Goal: Task Accomplishment & Management: Complete application form

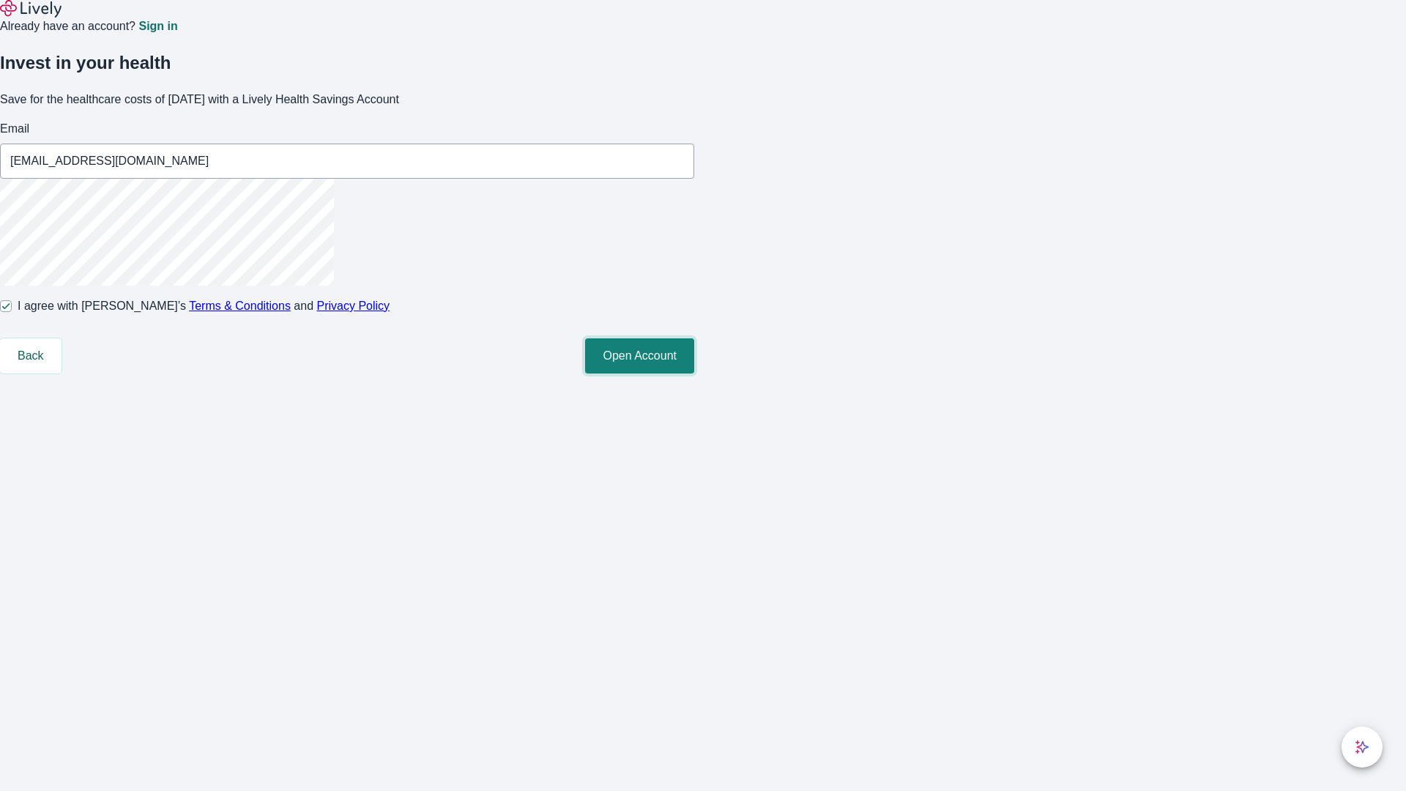
click at [694, 373] on button "Open Account" at bounding box center [639, 355] width 109 height 35
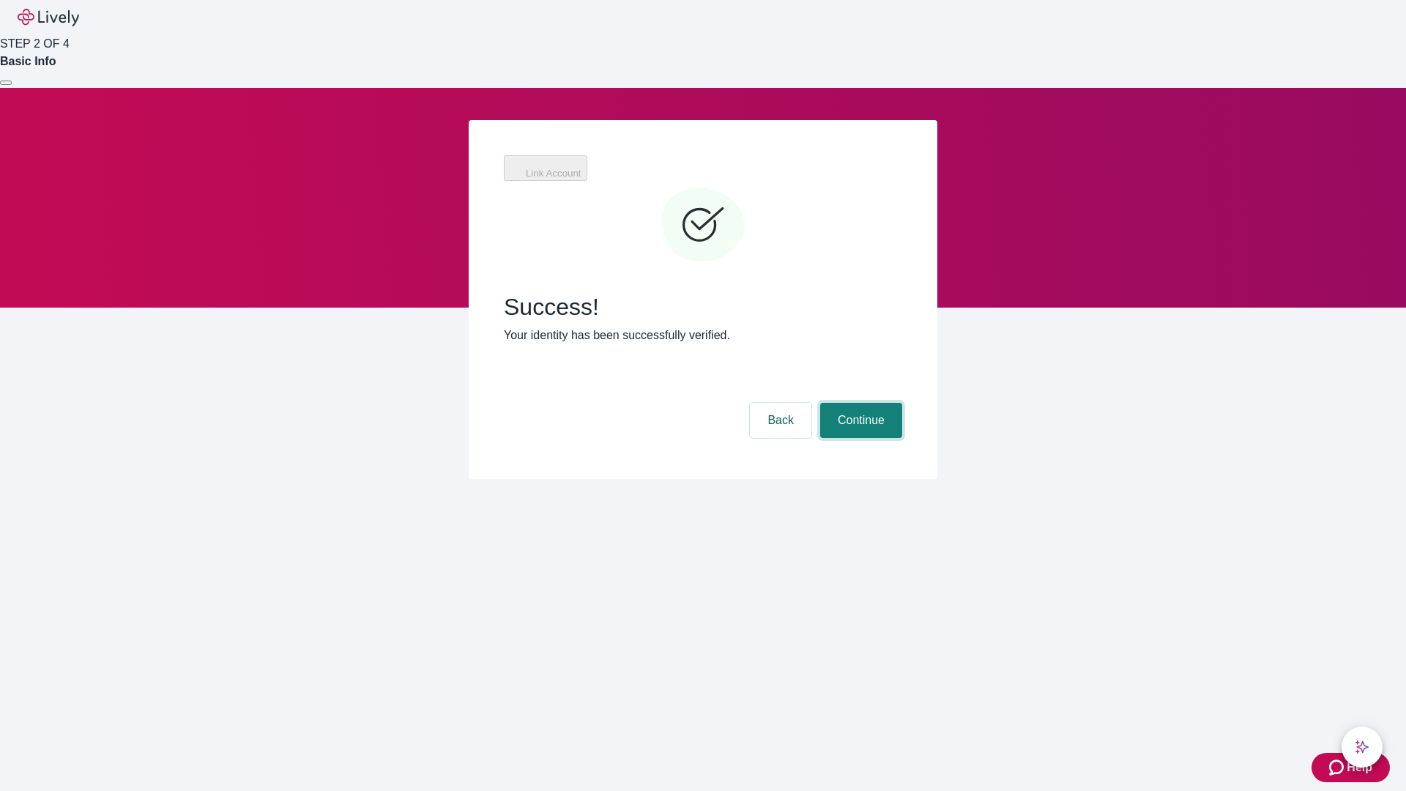
click at [859, 403] on button "Continue" at bounding box center [861, 420] width 82 height 35
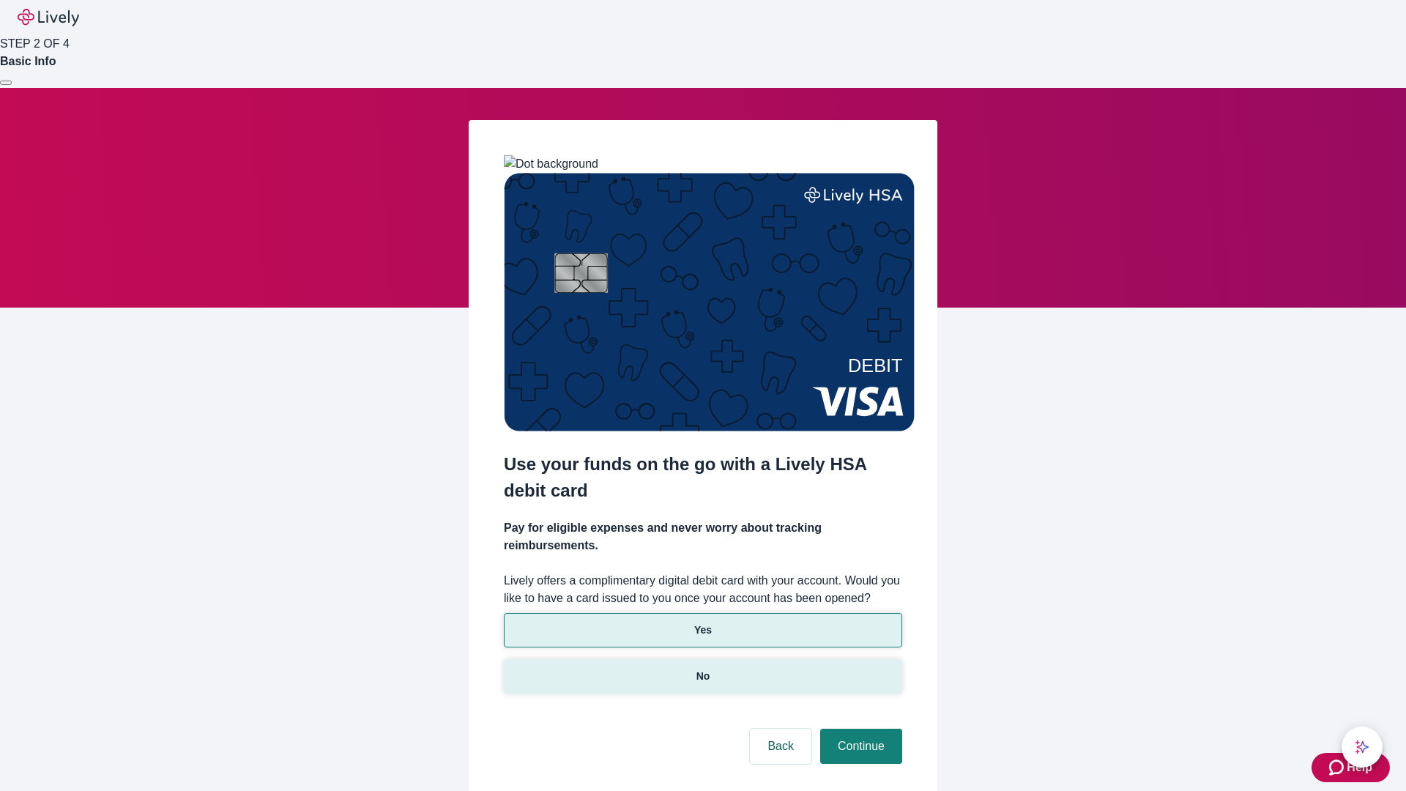
click at [702, 668] on p "No" at bounding box center [703, 675] width 14 height 15
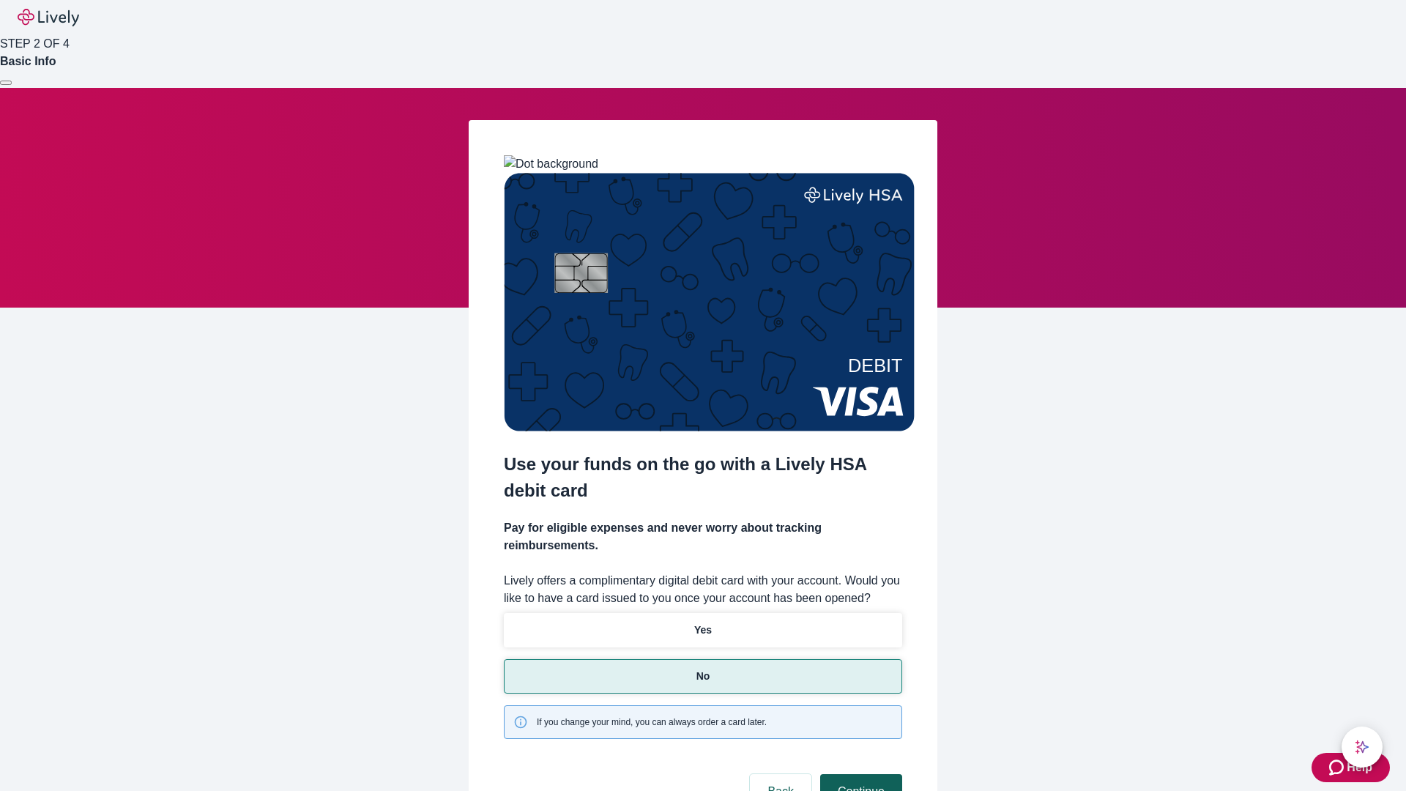
click at [859, 774] on button "Continue" at bounding box center [861, 791] width 82 height 35
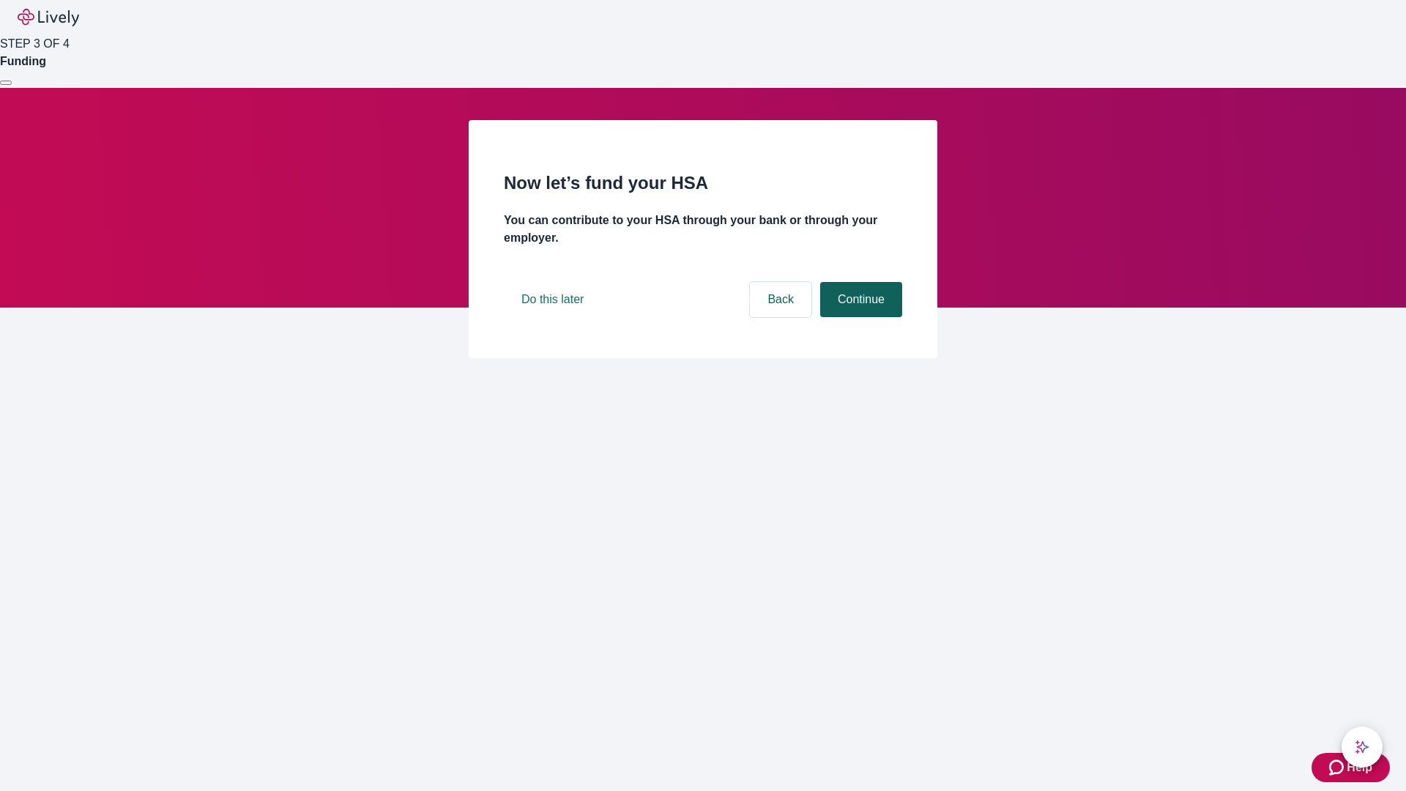
click at [859, 317] on button "Continue" at bounding box center [861, 299] width 82 height 35
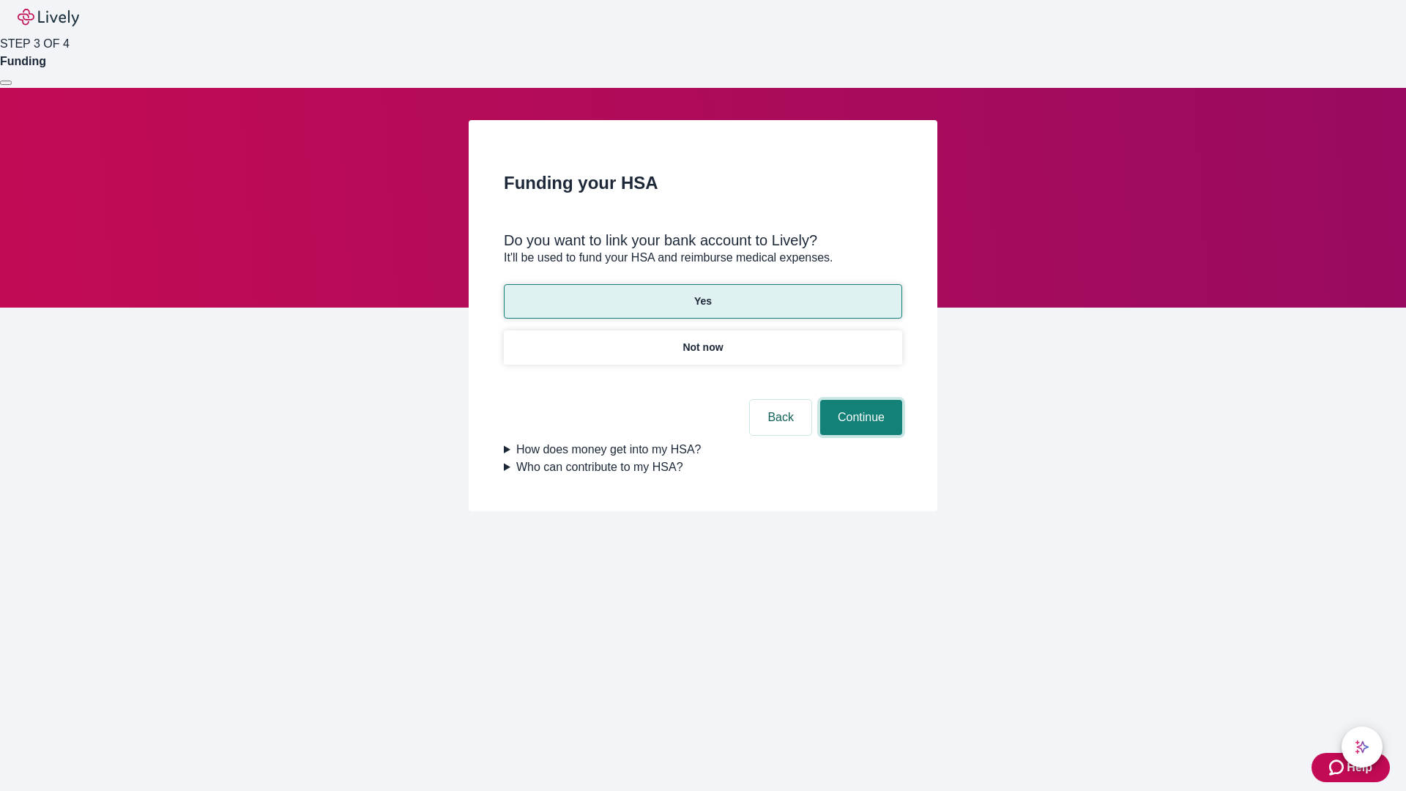
click at [859, 400] on button "Continue" at bounding box center [861, 417] width 82 height 35
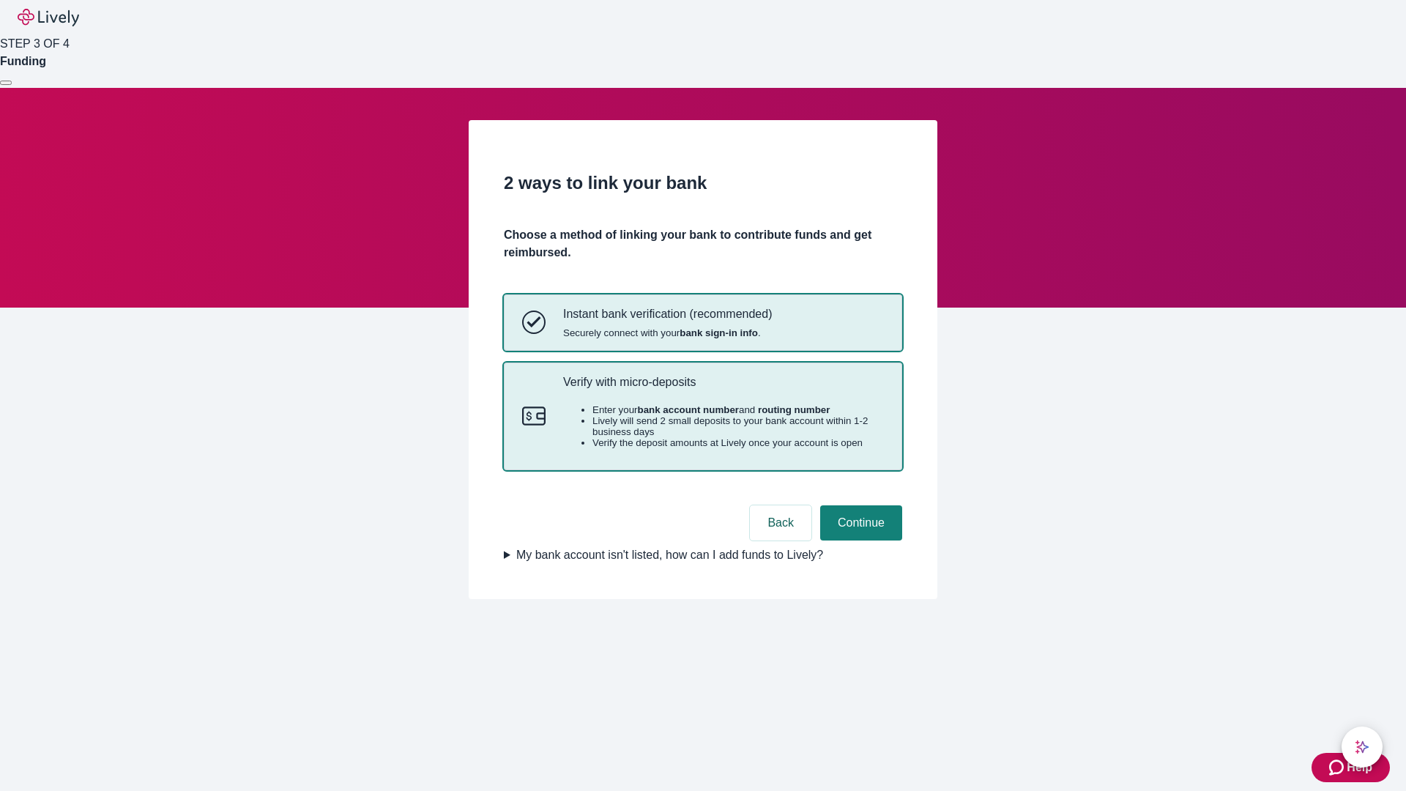
click at [723, 389] on p "Verify with micro-deposits" at bounding box center [723, 382] width 321 height 14
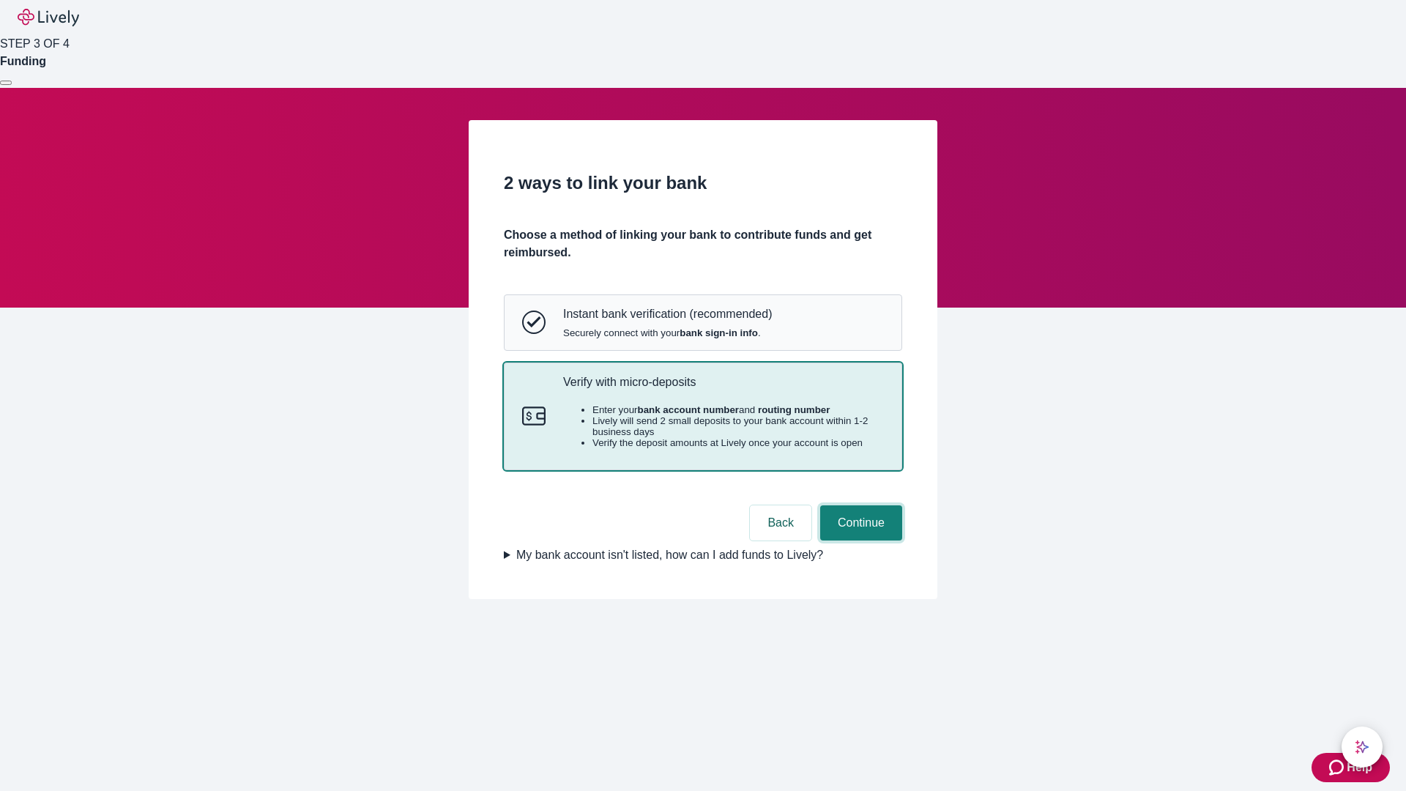
click at [859, 540] on button "Continue" at bounding box center [861, 522] width 82 height 35
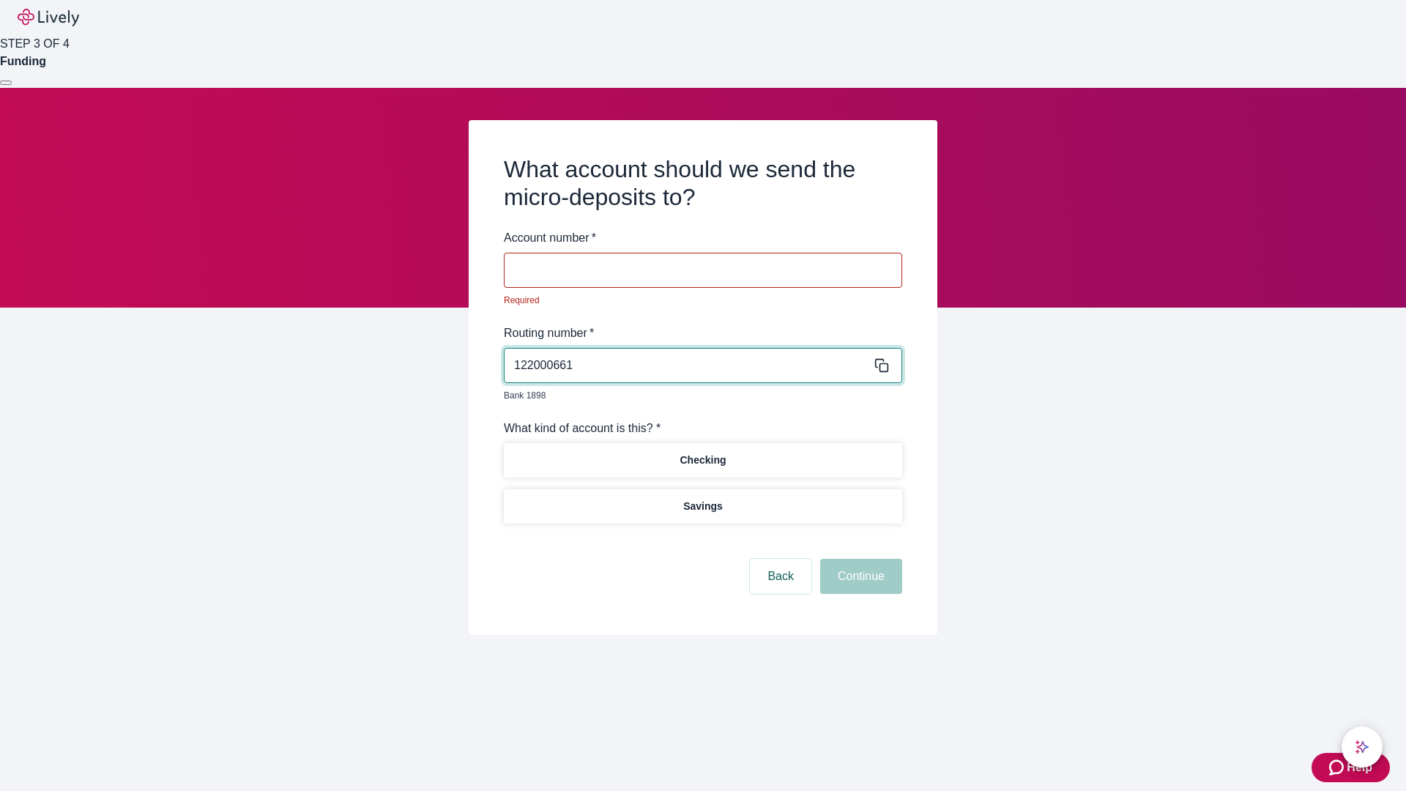
type input "122000661"
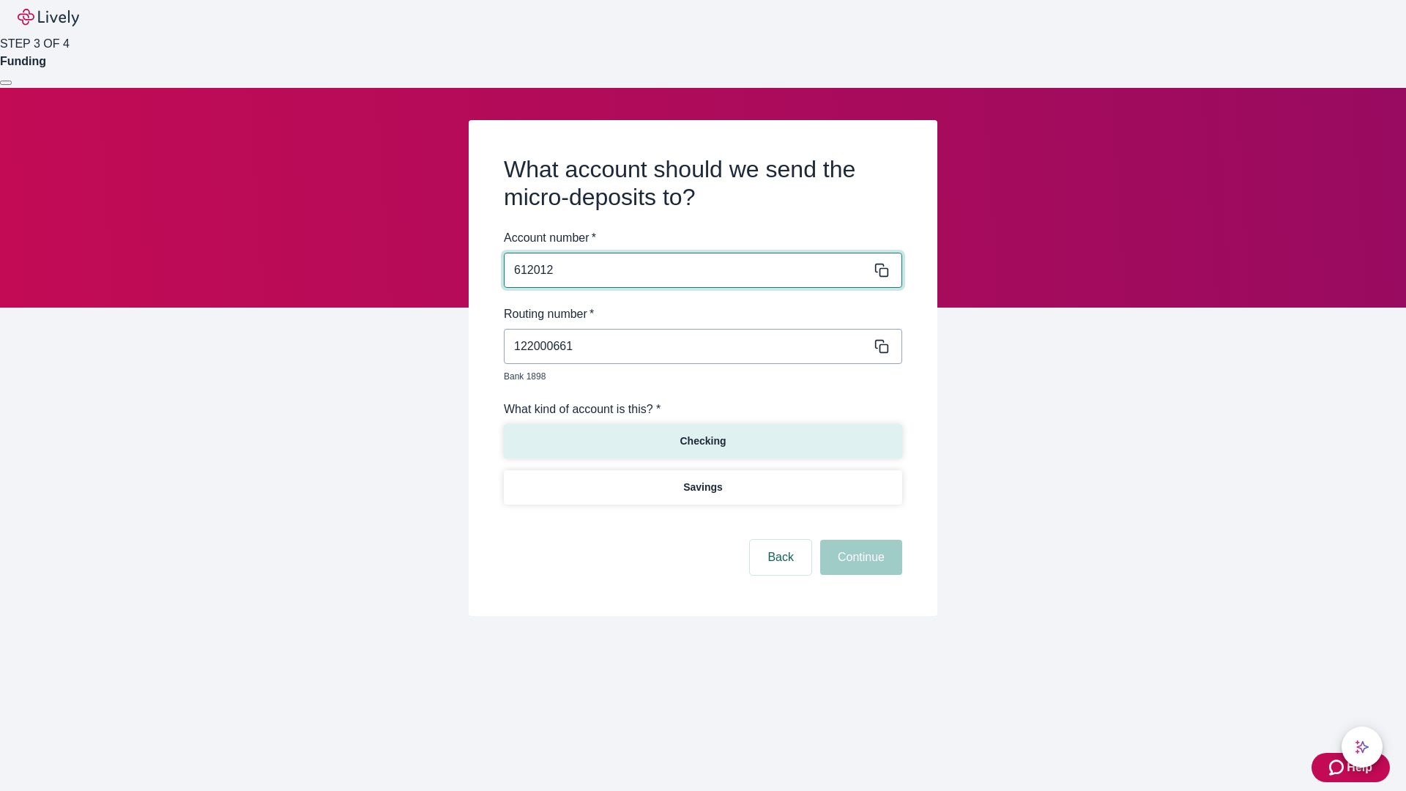
type input "612012"
click at [702, 433] on p "Checking" at bounding box center [702, 440] width 46 height 15
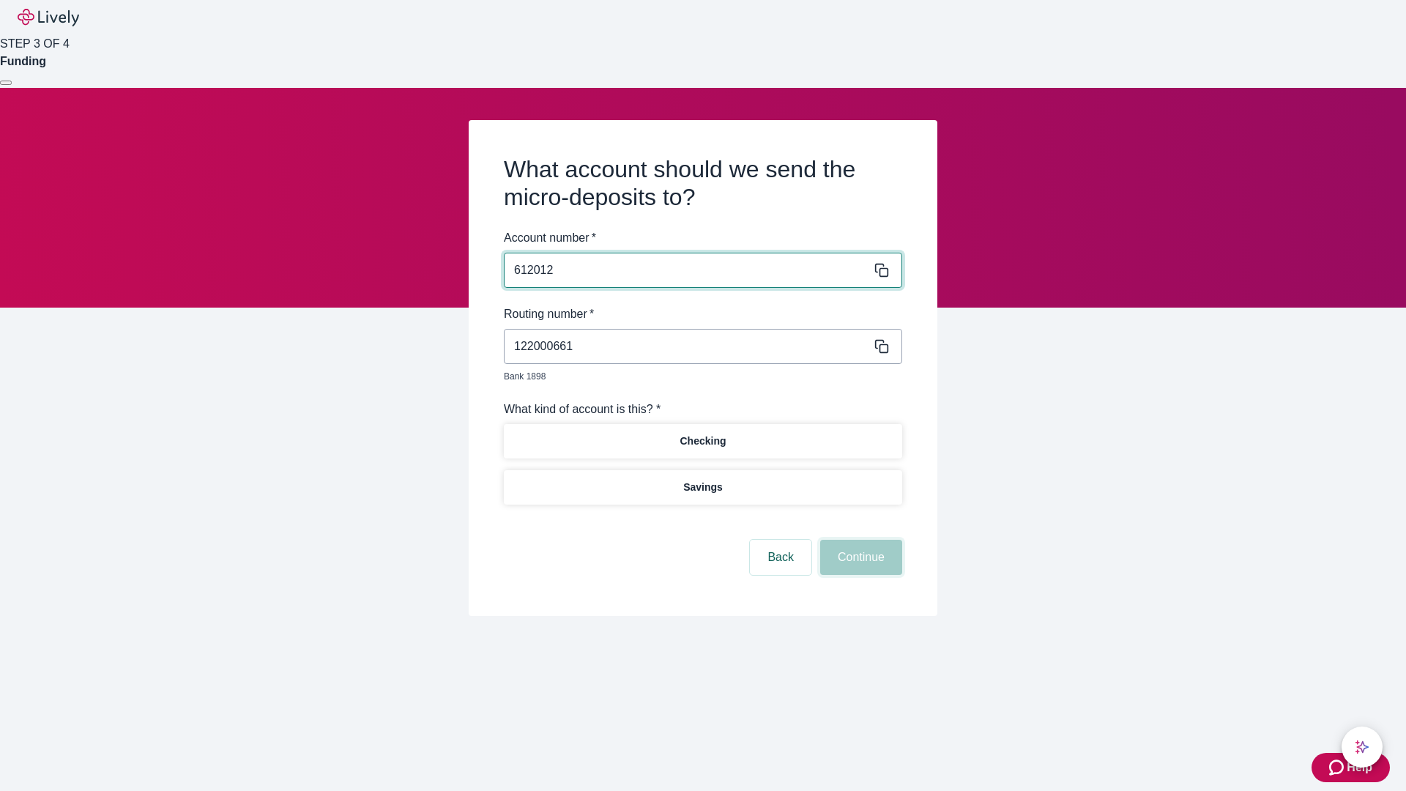
click at [859, 540] on button "Continue" at bounding box center [861, 557] width 82 height 35
